Goal: Transaction & Acquisition: Purchase product/service

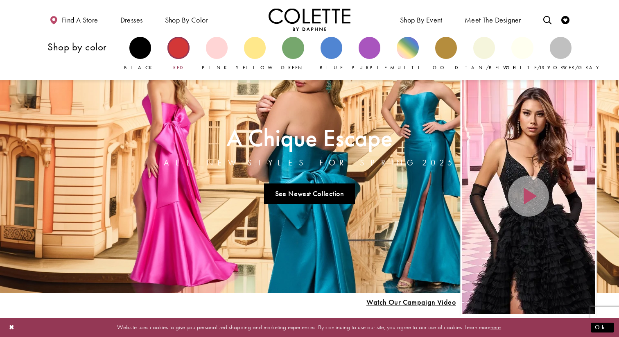
click at [178, 43] on div "Primary block" at bounding box center [178, 48] width 22 height 22
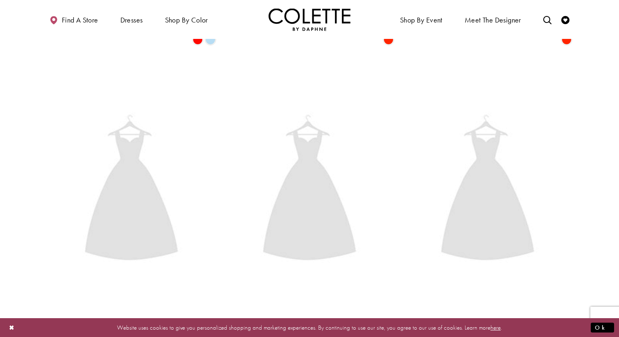
scroll to position [953, 0]
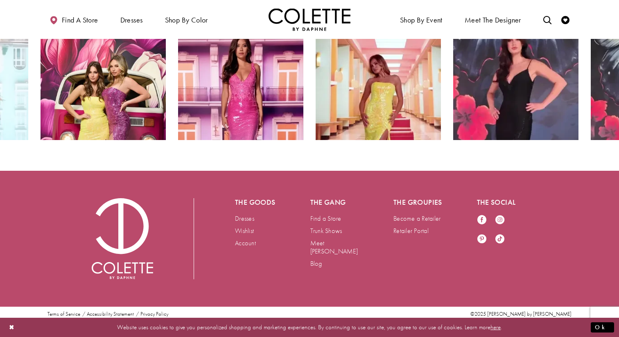
scroll to position [1530, 0]
